Goal: Task Accomplishment & Management: Complete application form

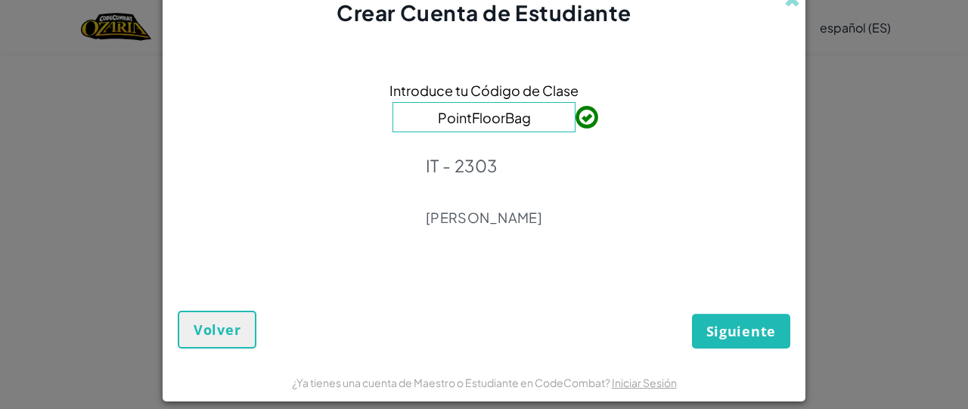
click at [638, 148] on div "Introduce tu Código de Clase PointFloorBag IT - 2303 [PERSON_NAME]" at bounding box center [484, 158] width 613 height 231
click at [725, 325] on span "Siguiente" at bounding box center [742, 331] width 70 height 18
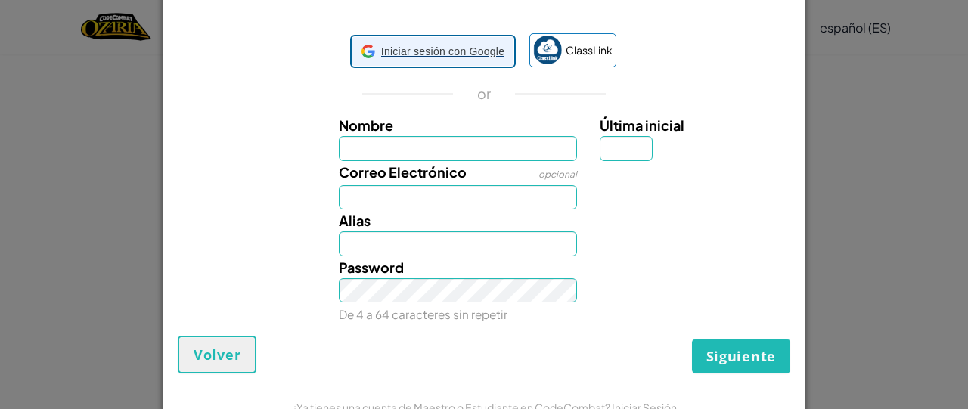
click at [467, 58] on span "Iniciar sesión con Google" at bounding box center [442, 52] width 123 height 22
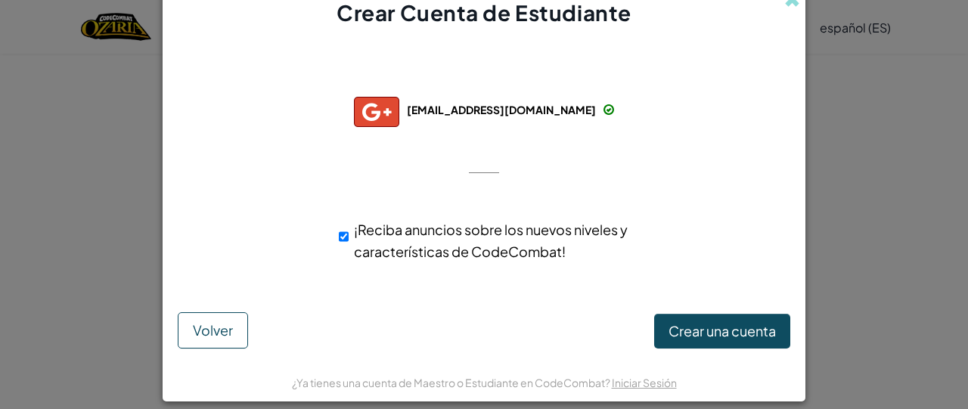
click at [694, 182] on div "Conectado con éxito con: [EMAIL_ADDRESS][DOMAIN_NAME] [EMAIL_ADDRESS][DOMAIN_NA…" at bounding box center [484, 173] width 605 height 261
click at [215, 335] on span "Volver" at bounding box center [213, 329] width 40 height 17
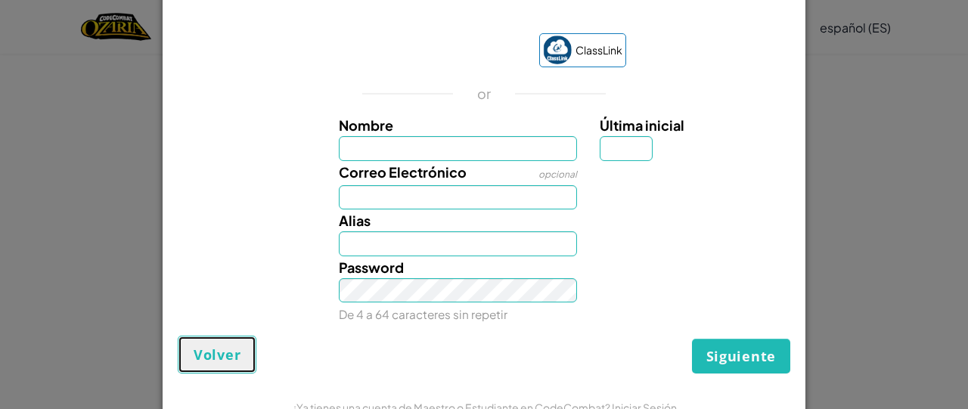
click at [215, 336] on button "Volver" at bounding box center [217, 355] width 79 height 38
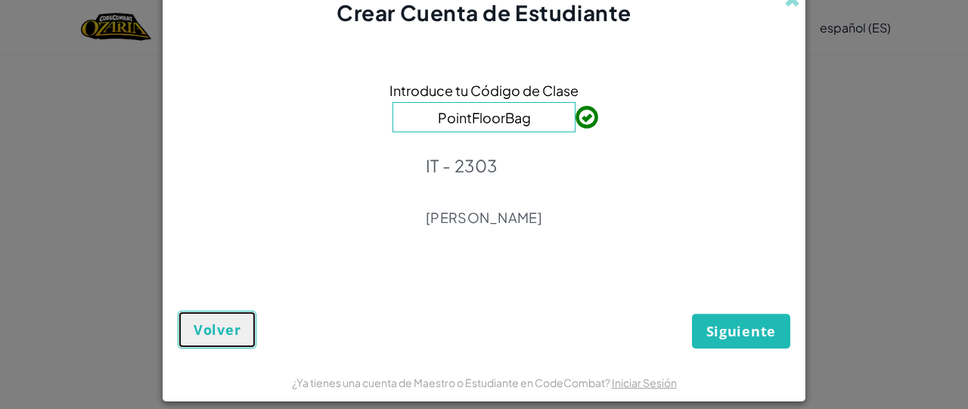
click at [215, 335] on span "Volver" at bounding box center [217, 330] width 47 height 18
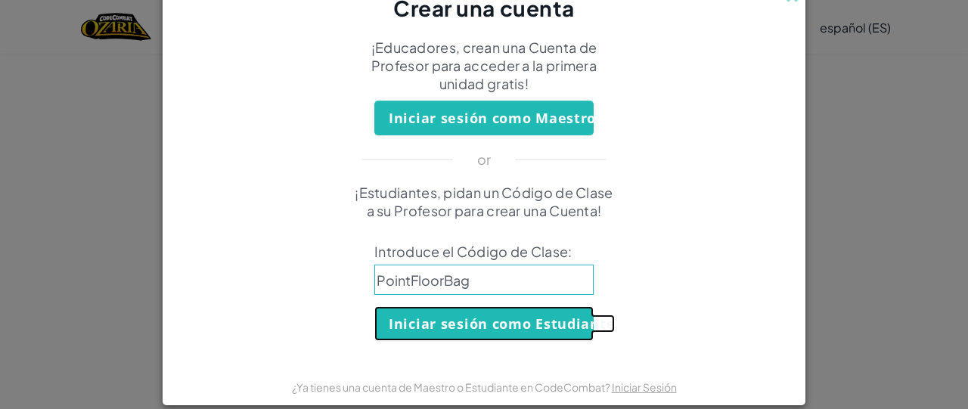
click at [447, 324] on button "Iniciar sesión como Estudiante" at bounding box center [483, 323] width 219 height 35
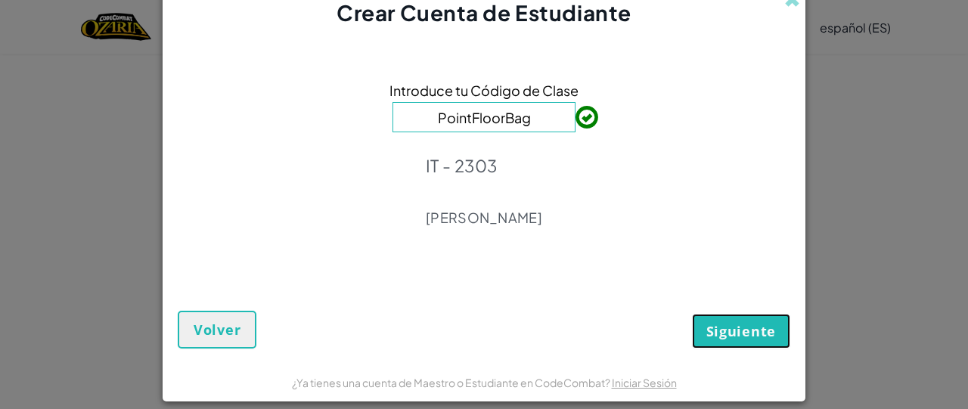
click at [713, 335] on span "Siguiente" at bounding box center [742, 331] width 70 height 18
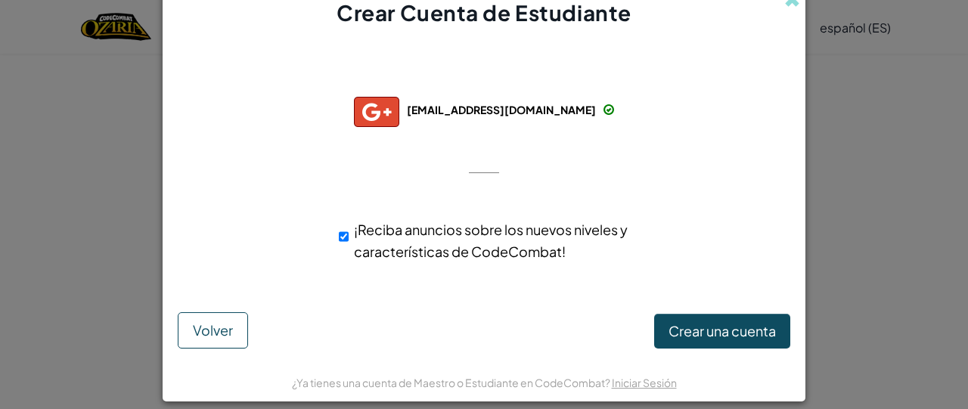
click at [619, 197] on div "Conectado con éxito con: [EMAIL_ADDRESS][DOMAIN_NAME] [EMAIL_ADDRESS][DOMAIN_NA…" at bounding box center [484, 173] width 605 height 261
click at [691, 338] on span "Crear una cuenta" at bounding box center [722, 330] width 107 height 17
click at [691, 338] on button "Crear una cuenta" at bounding box center [722, 331] width 136 height 35
click at [678, 335] on button "Crear una cuenta" at bounding box center [722, 331] width 136 height 35
click at [339, 238] on input "¡Reciba anuncios sobre los nuevos niveles y características de CodeCombat!" at bounding box center [344, 237] width 10 height 30
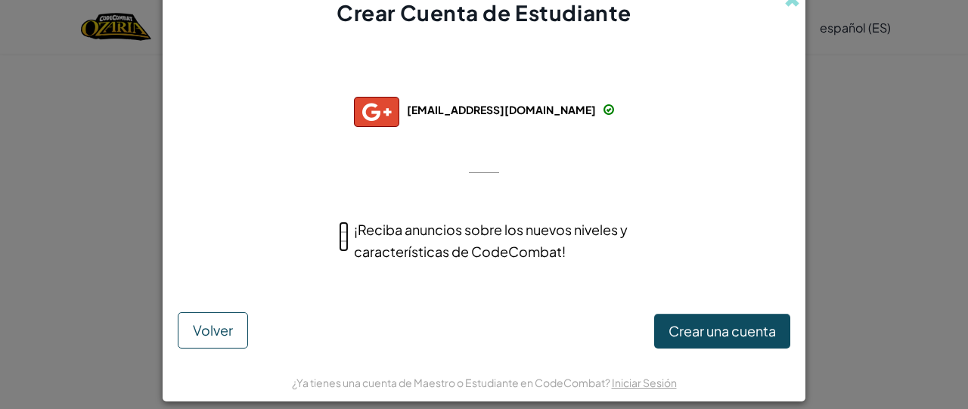
click at [339, 238] on input "¡Reciba anuncios sobre los nuevos niveles y características de CodeCombat!" at bounding box center [344, 237] width 10 height 30
checkbox input "false"
click at [671, 342] on button "Crear una cuenta" at bounding box center [722, 331] width 136 height 35
click at [660, 387] on link "Iniciar Sesión" at bounding box center [644, 383] width 65 height 14
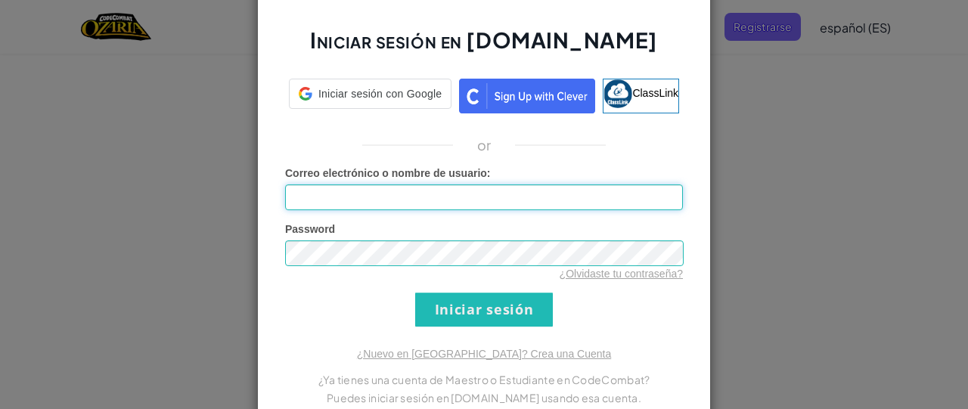
type input "[PERSON_NAME] M"
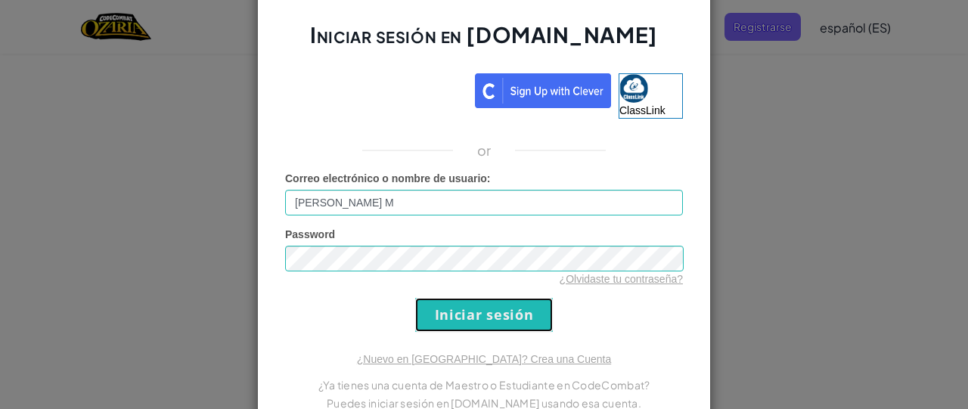
click at [511, 307] on input "Iniciar sesión" at bounding box center [484, 315] width 138 height 34
